Goal: Transaction & Acquisition: Obtain resource

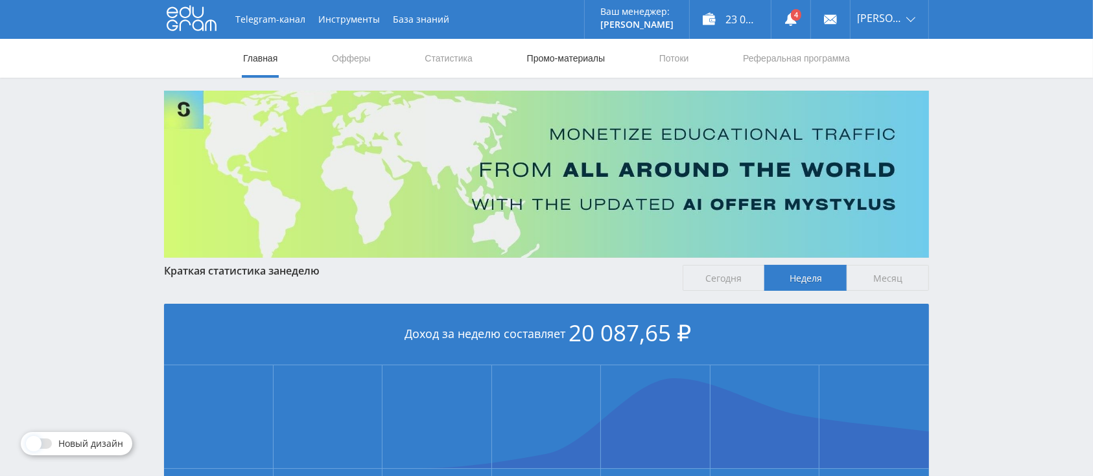
click at [541, 47] on link "Промо-материалы" at bounding box center [566, 58] width 80 height 39
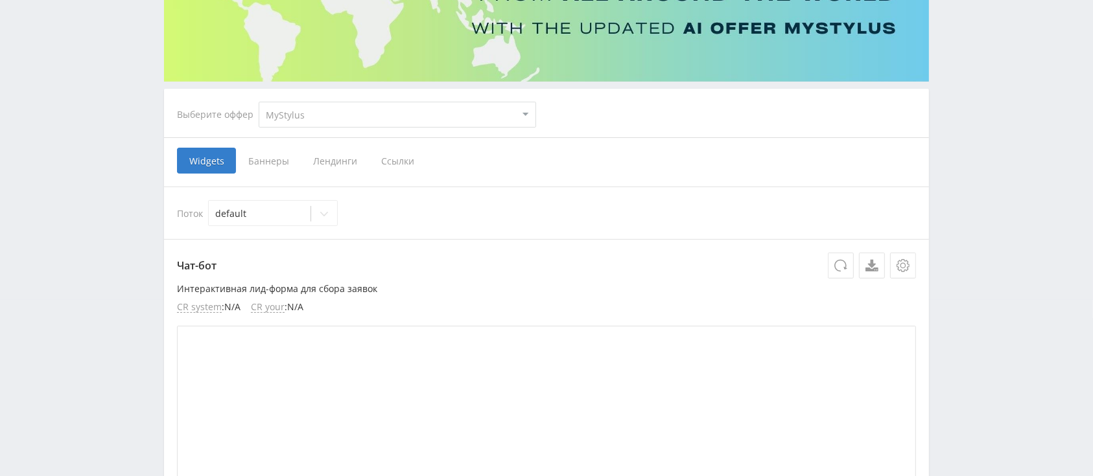
scroll to position [172, 0]
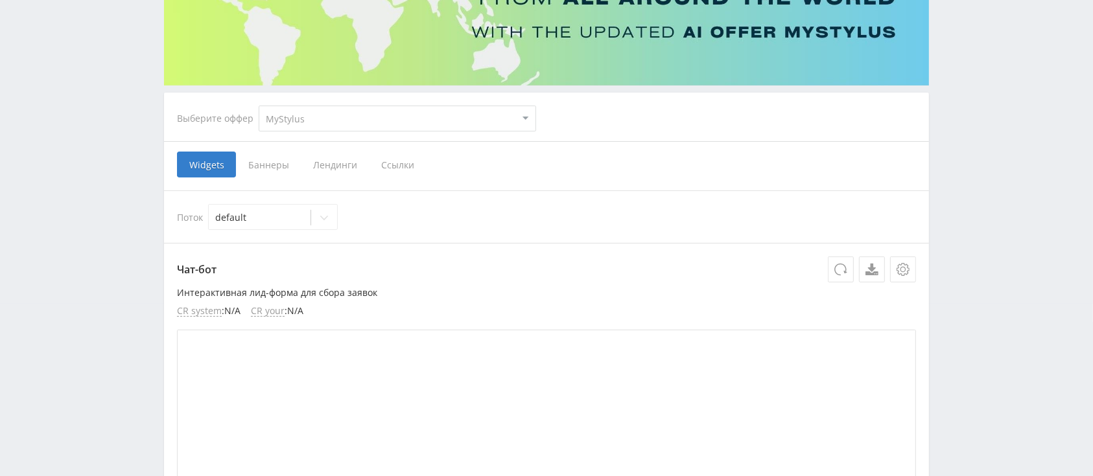
click at [323, 163] on span "Лендинги" at bounding box center [335, 165] width 68 height 26
click at [0, 0] on input "Лендинги" at bounding box center [0, 0] width 0 height 0
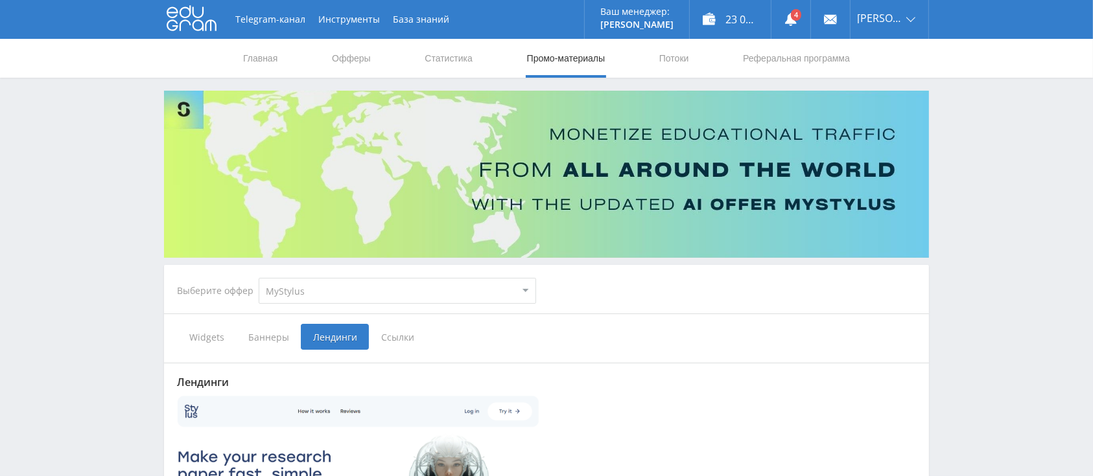
click at [290, 297] on select "MyStylus MyStylus - Revshare Кэмп Studybay Автор24 Studybay [GEOGRAPHIC_DATA] S…" at bounding box center [397, 291] width 277 height 26
select select "340"
click at [259, 278] on select "MyStylus MyStylus - Revshare Кэмп Studybay Автор24 Studybay [GEOGRAPHIC_DATA] S…" at bounding box center [397, 291] width 277 height 26
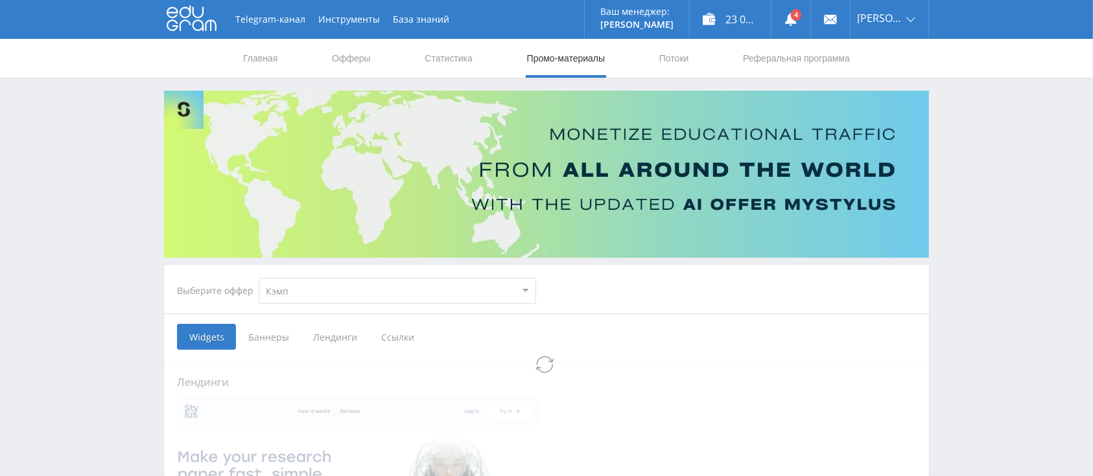
select select "340"
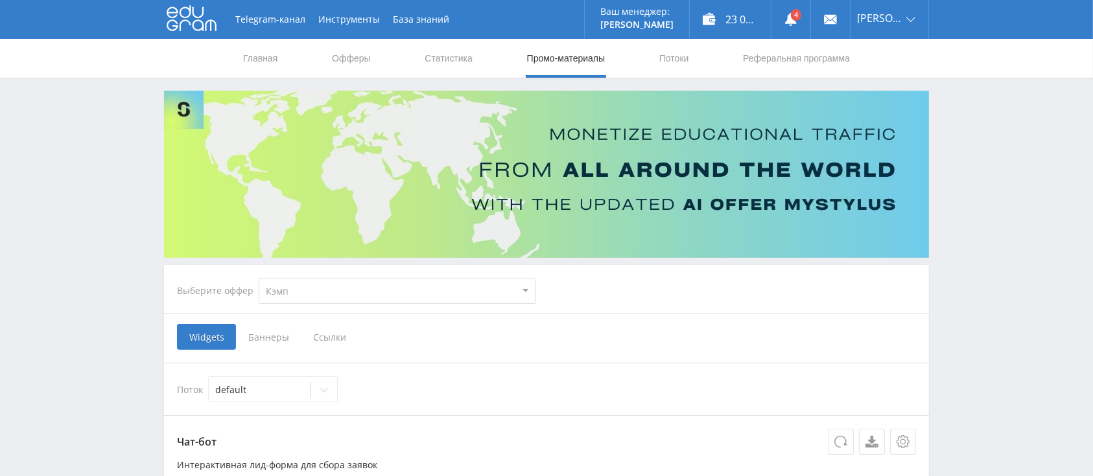
scroll to position [172, 0]
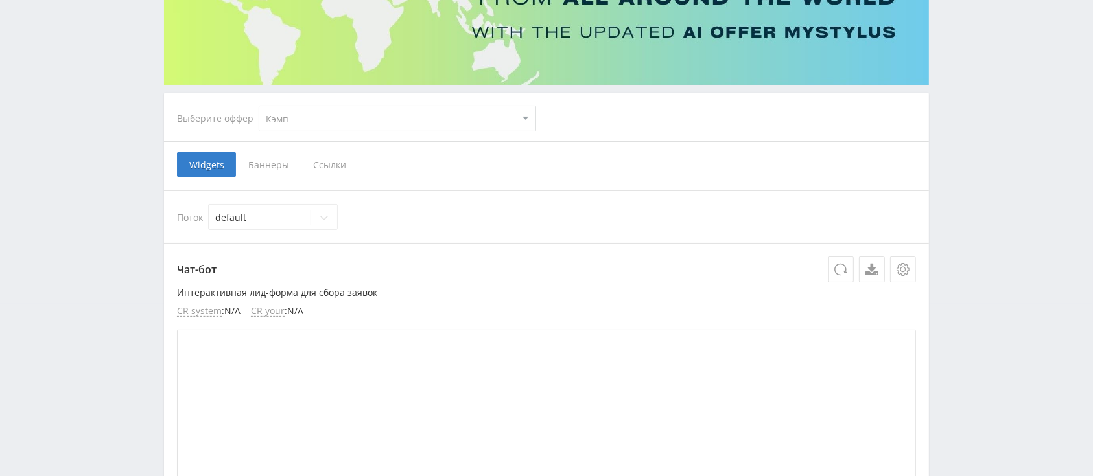
click at [252, 169] on span "Баннеры" at bounding box center [268, 165] width 65 height 26
click at [0, 0] on input "Баннеры" at bounding box center [0, 0] width 0 height 0
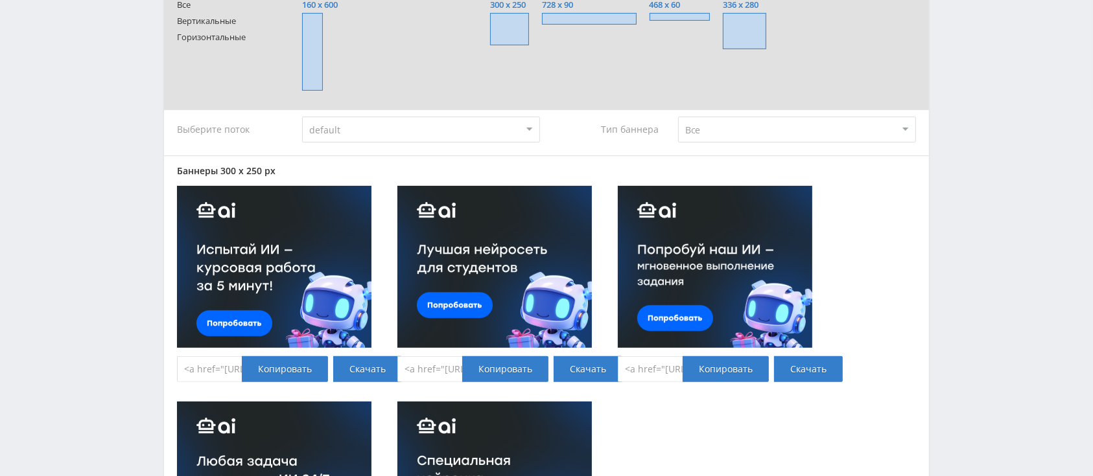
scroll to position [518, 0]
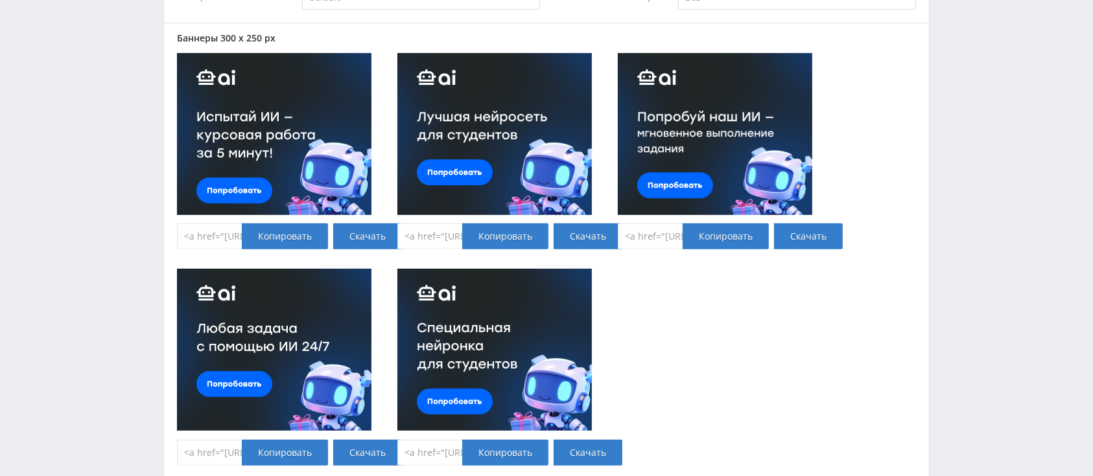
click at [189, 232] on input "<a href="[URL][DOMAIN_NAME]" target="_blank"><img src="[URL][DOMAIN_NAME]"></a>" at bounding box center [209, 237] width 65 height 26
click at [809, 360] on div "Баннеры 300 x 250 px <a href="[URL][DOMAIN_NAME]" target="_blank"><img src="[UR…" at bounding box center [546, 259] width 739 height 452
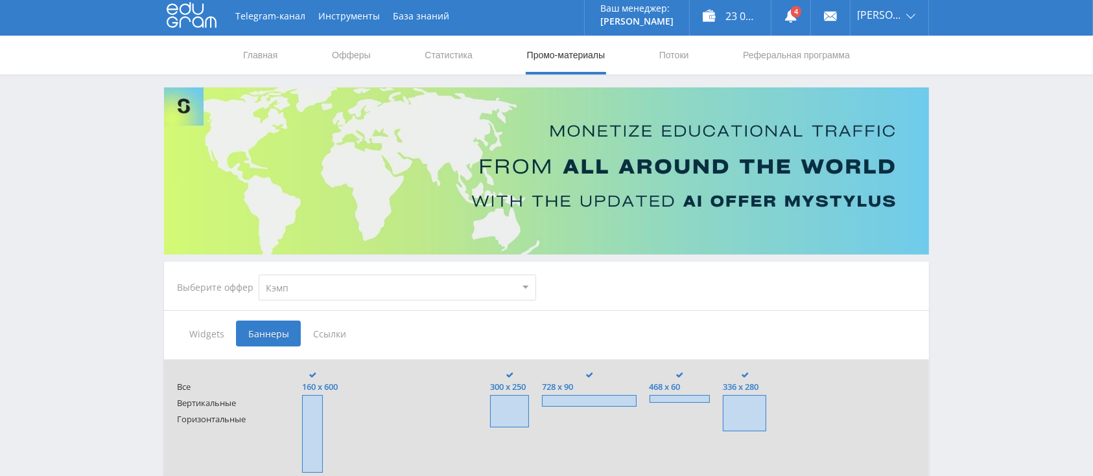
scroll to position [0, 0]
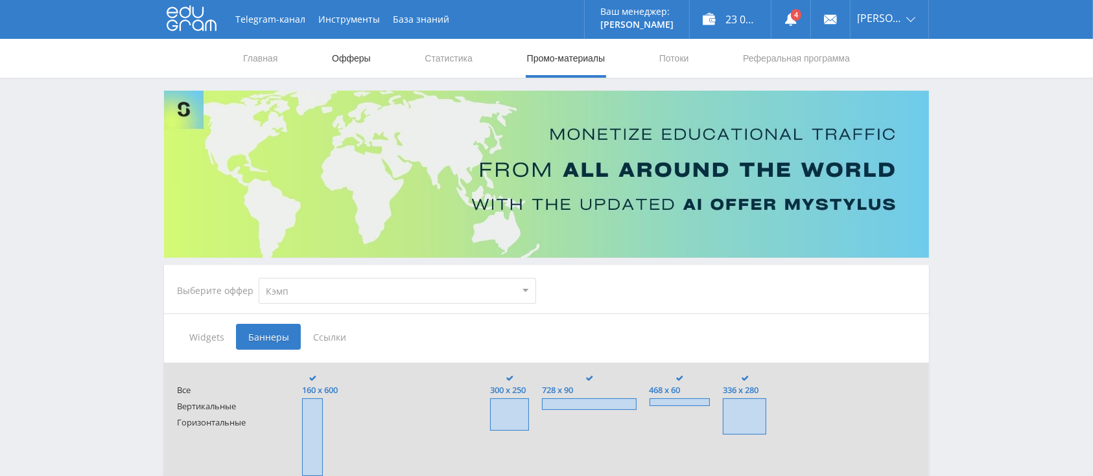
click at [334, 46] on link "Офферы" at bounding box center [351, 58] width 41 height 39
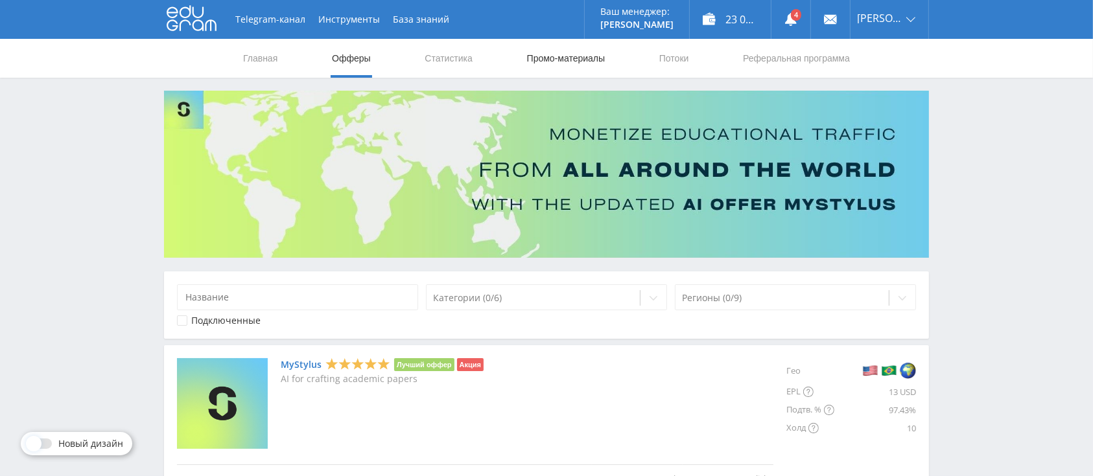
click at [579, 56] on link "Промо-материалы" at bounding box center [566, 58] width 80 height 39
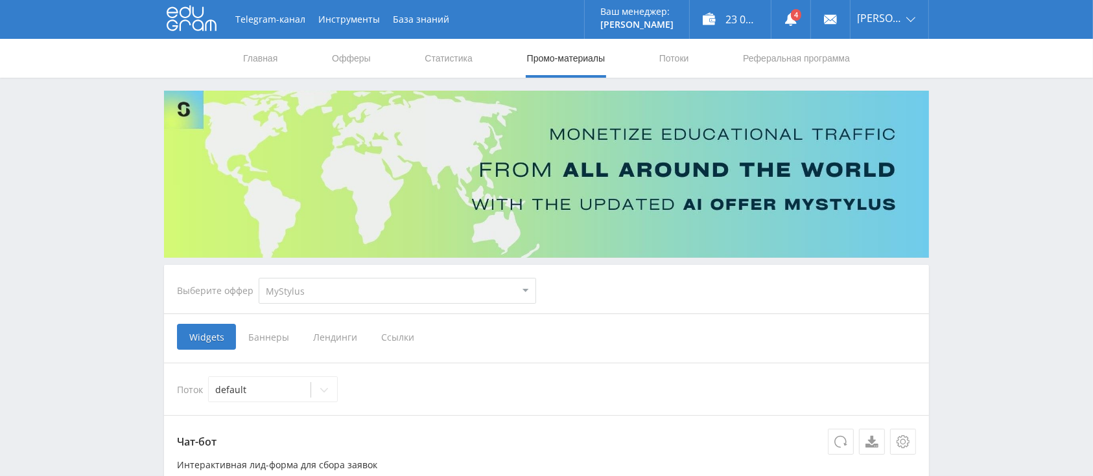
click at [312, 289] on select "MyStylus MyStylus - Revshare Кэмп Studybay Автор24 Studybay [GEOGRAPHIC_DATA] S…" at bounding box center [397, 291] width 277 height 26
select select "1"
click at [259, 278] on select "MyStylus MyStylus - Revshare Кэмп Studybay Автор24 Studybay [GEOGRAPHIC_DATA] S…" at bounding box center [397, 291] width 277 height 26
select select "1"
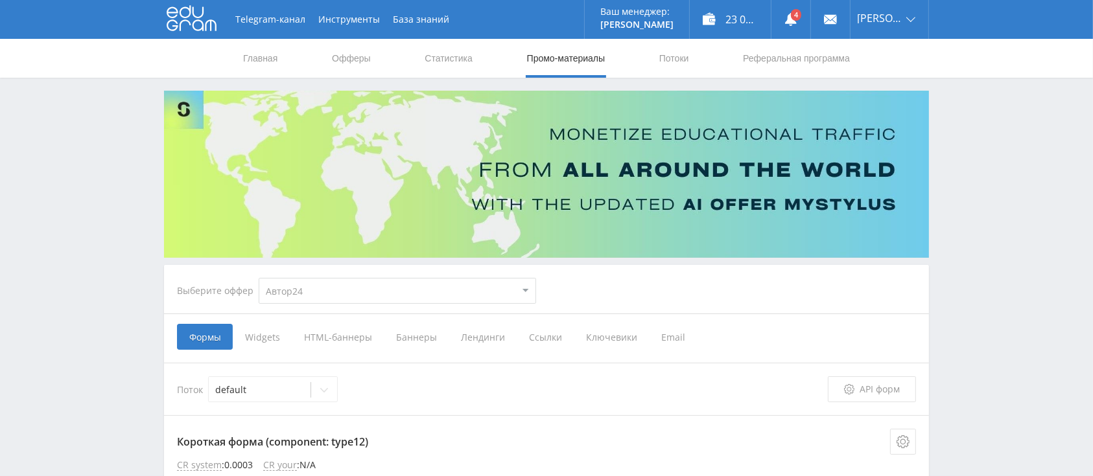
click at [402, 335] on span "Баннеры" at bounding box center [416, 337] width 65 height 26
click at [0, 0] on input "Баннеры" at bounding box center [0, 0] width 0 height 0
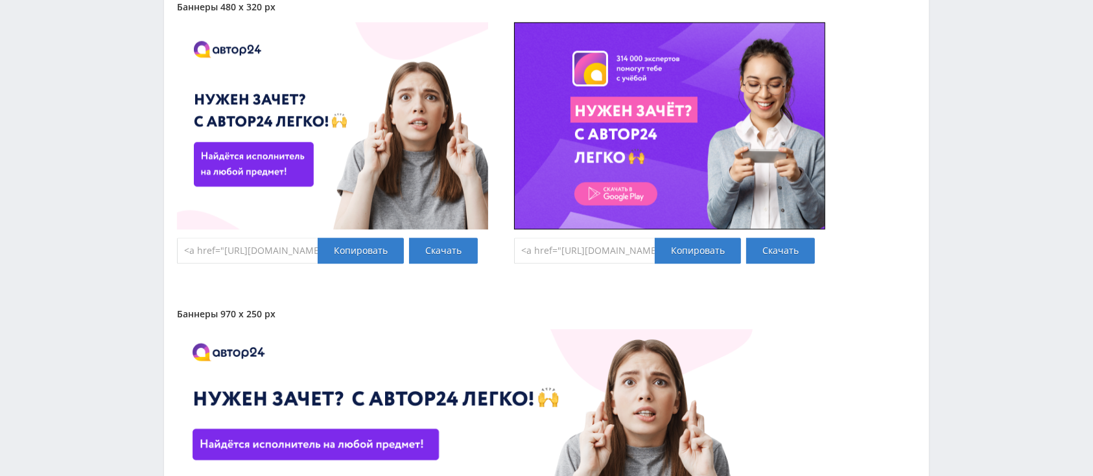
scroll to position [7949, 0]
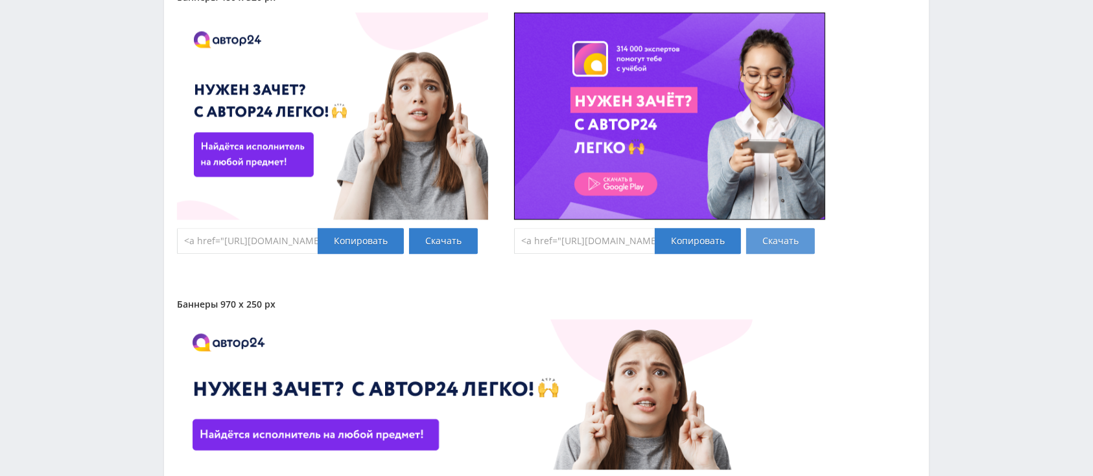
click at [774, 241] on link "Скачать" at bounding box center [780, 241] width 69 height 26
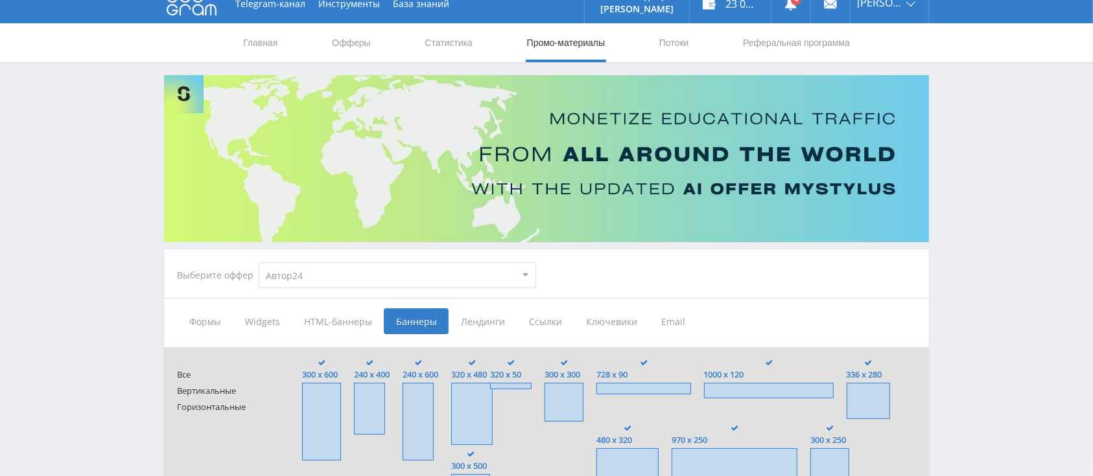
scroll to position [0, 0]
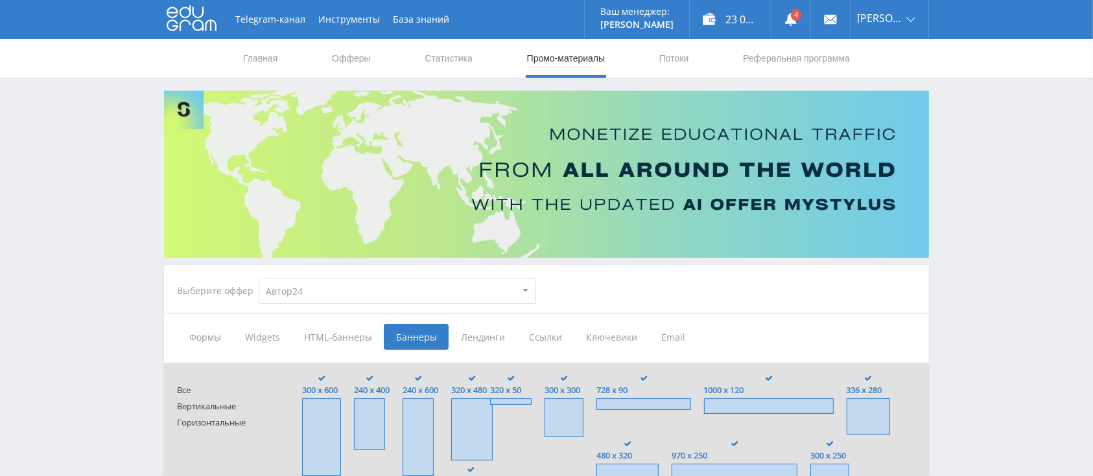
click at [520, 188] on img at bounding box center [546, 174] width 765 height 167
click at [780, 187] on img at bounding box center [546, 174] width 765 height 167
click at [783, 189] on img at bounding box center [546, 174] width 765 height 167
click at [782, 187] on img at bounding box center [546, 174] width 765 height 167
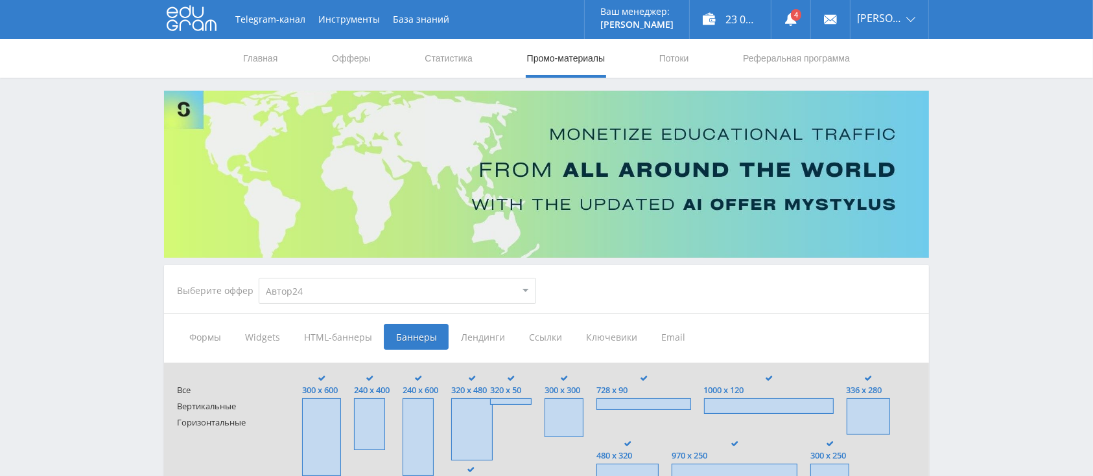
click at [782, 187] on img at bounding box center [546, 174] width 765 height 167
drag, startPoint x: 782, startPoint y: 187, endPoint x: 419, endPoint y: 110, distance: 371.0
click at [768, 186] on img at bounding box center [546, 174] width 765 height 167
drag, startPoint x: 366, startPoint y: 139, endPoint x: 379, endPoint y: 131, distance: 15.7
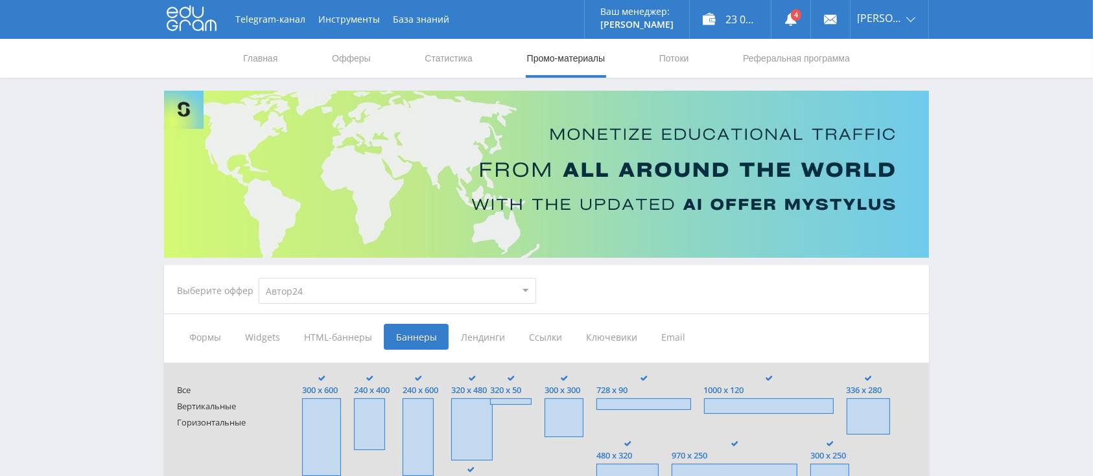
click at [367, 139] on img at bounding box center [546, 174] width 765 height 167
click at [347, 48] on link "Офферы" at bounding box center [351, 58] width 41 height 39
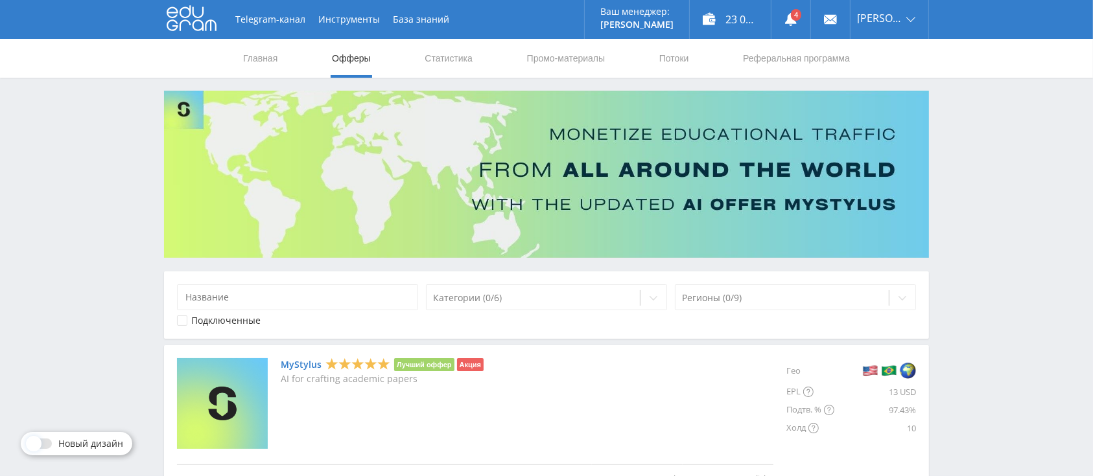
click at [498, 152] on img at bounding box center [546, 174] width 765 height 167
click at [563, 231] on img at bounding box center [546, 174] width 765 height 167
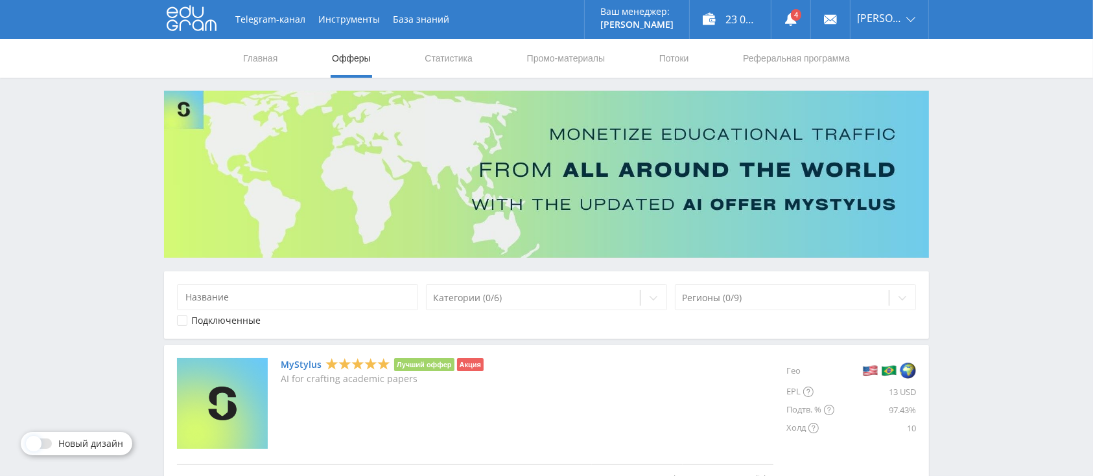
click at [563, 231] on img at bounding box center [546, 174] width 765 height 167
